Goal: Task Accomplishment & Management: Complete application form

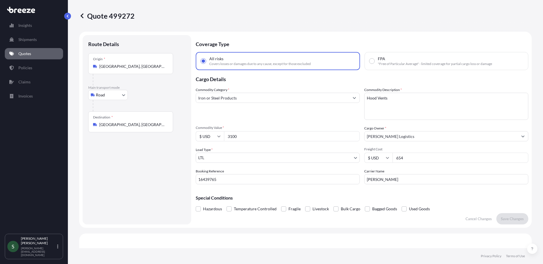
select select "Road"
select select "1"
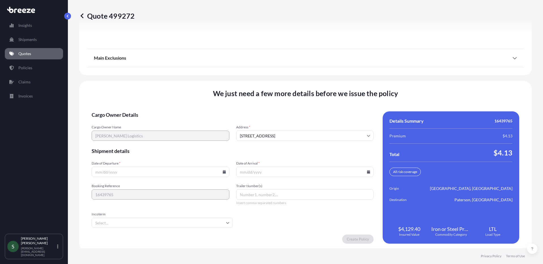
scroll to position [770, 0]
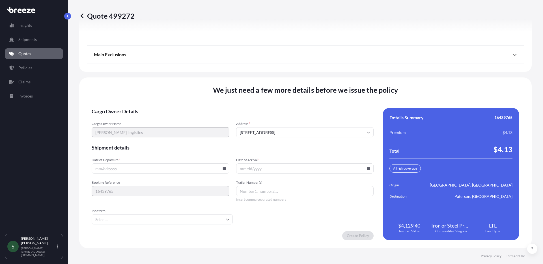
click at [224, 170] on icon at bounding box center [223, 168] width 3 height 3
click at [146, 117] on button "17" at bounding box center [146, 118] width 9 height 9
type input "[DATE]"
click at [370, 168] on input "Date of Arrival *" at bounding box center [305, 168] width 138 height 10
click at [367, 170] on icon at bounding box center [368, 168] width 3 height 3
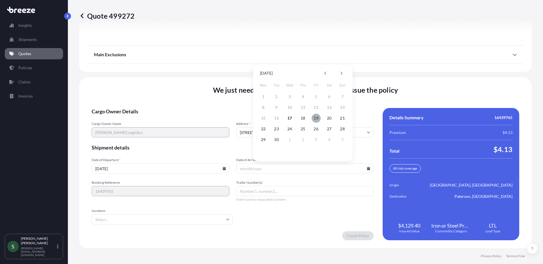
click at [316, 118] on button "19" at bounding box center [315, 118] width 9 height 9
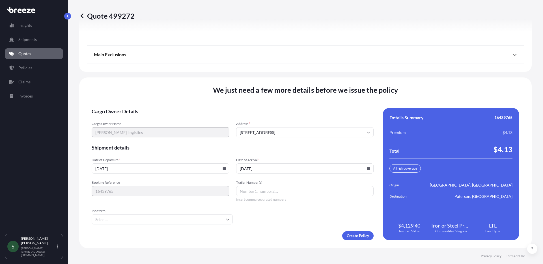
click at [256, 238] on div "Create Policy" at bounding box center [233, 235] width 282 height 9
click at [367, 169] on input "[DATE]" at bounding box center [305, 168] width 138 height 10
click at [367, 169] on icon at bounding box center [368, 168] width 3 height 3
click at [265, 129] on button "22" at bounding box center [263, 128] width 9 height 9
type input "[DATE]"
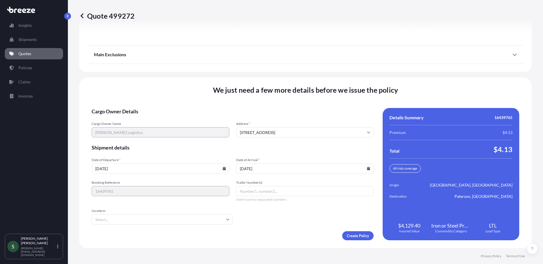
click at [285, 232] on div "Create Policy" at bounding box center [233, 235] width 282 height 9
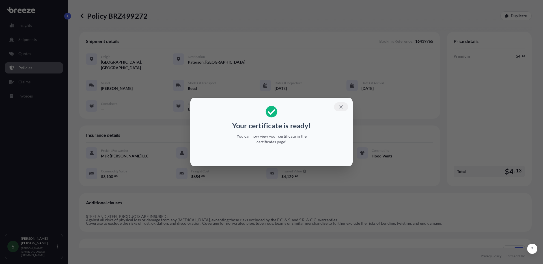
click at [339, 107] on icon "button" at bounding box center [340, 106] width 5 height 5
